Goal: Information Seeking & Learning: Compare options

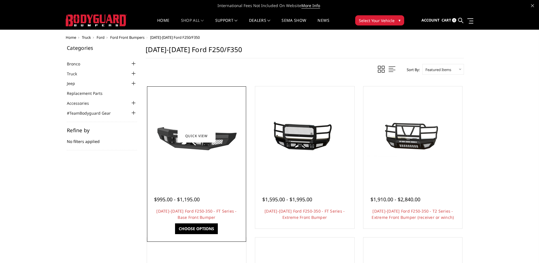
click at [224, 163] on div at bounding box center [196, 136] width 96 height 96
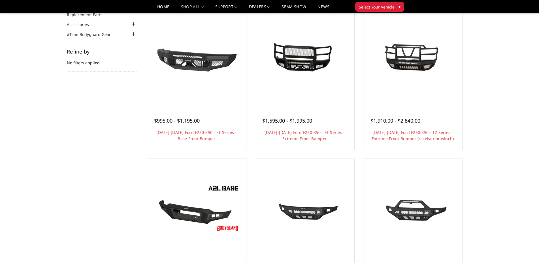
scroll to position [113, 0]
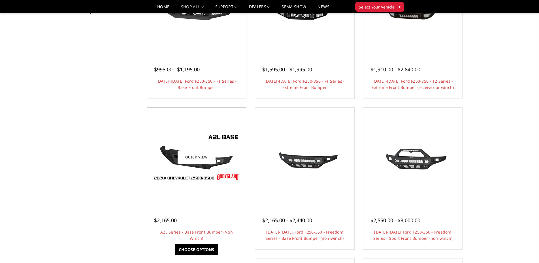
click at [198, 176] on img at bounding box center [196, 157] width 91 height 51
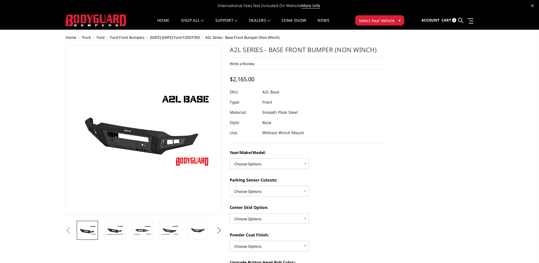
click at [218, 229] on button "Next" at bounding box center [219, 230] width 8 height 8
click at [196, 230] on img at bounding box center [197, 230] width 18 height 12
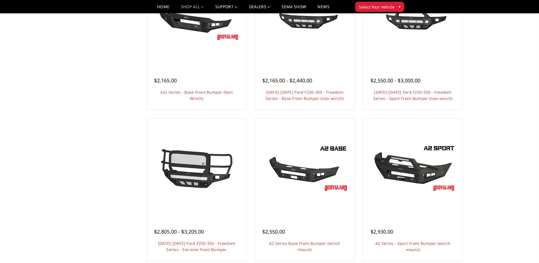
scroll to position [255, 0]
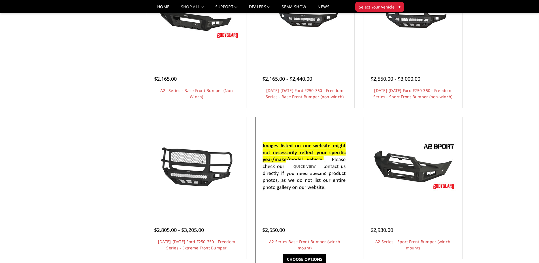
click at [286, 185] on img at bounding box center [304, 167] width 91 height 62
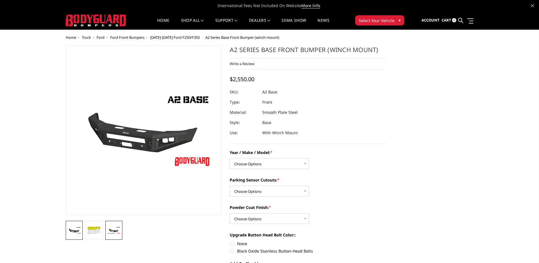
click at [119, 231] on img at bounding box center [114, 230] width 14 height 8
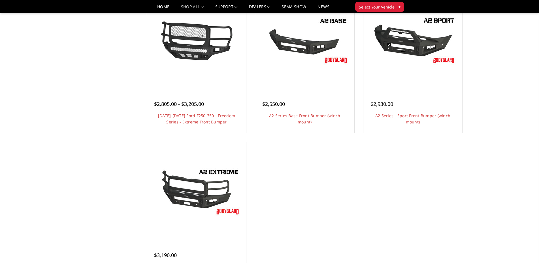
scroll to position [396, 0]
